Goal: Information Seeking & Learning: Learn about a topic

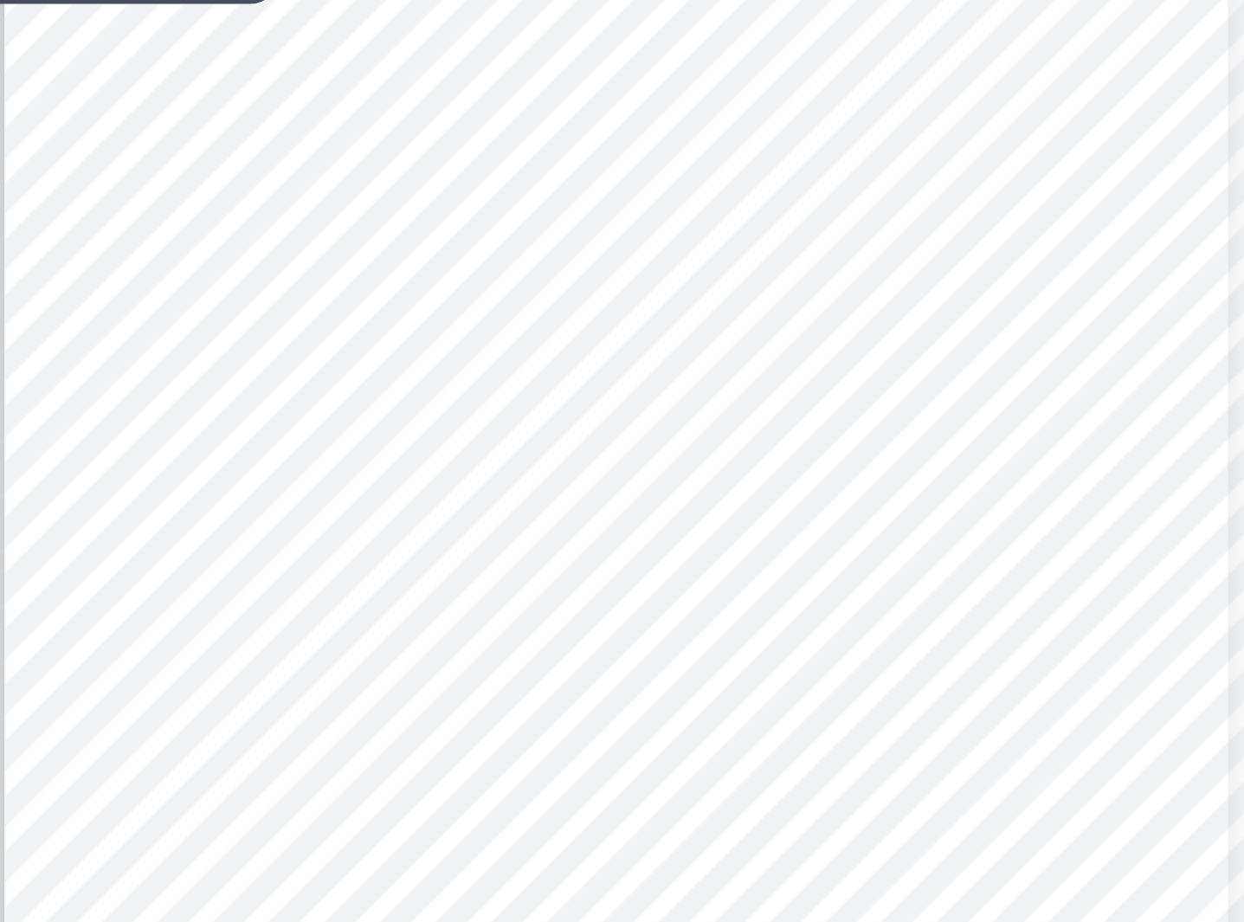
scroll to position [11097, 0]
